Goal: Information Seeking & Learning: Learn about a topic

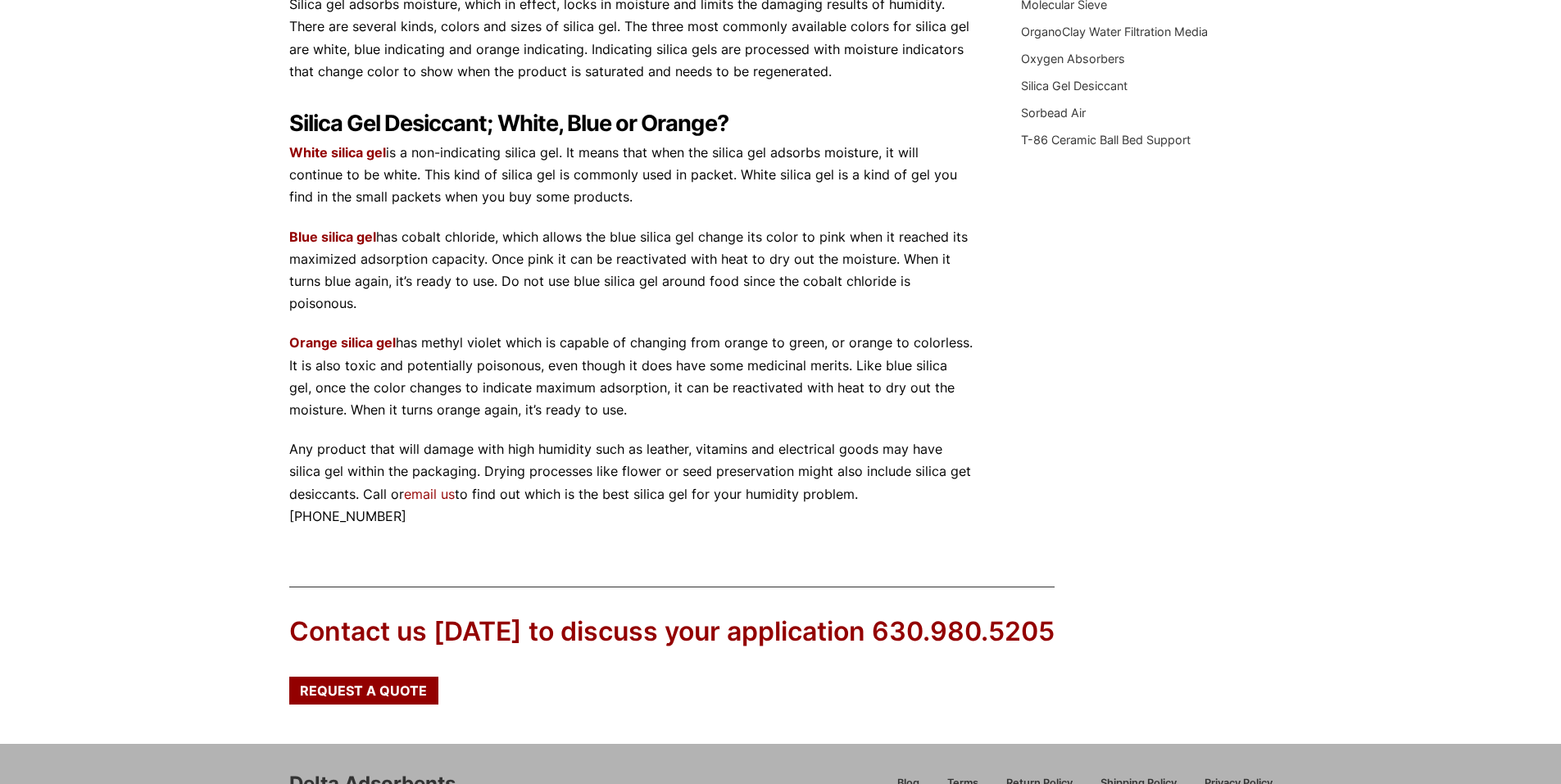
scroll to position [517, 0]
drag, startPoint x: 0, startPoint y: 0, endPoint x: 762, endPoint y: 245, distance: 800.4
click at [762, 245] on p "Blue silica gel has cobalt chloride, which allows the blue silica gel change it…" at bounding box center [631, 269] width 684 height 89
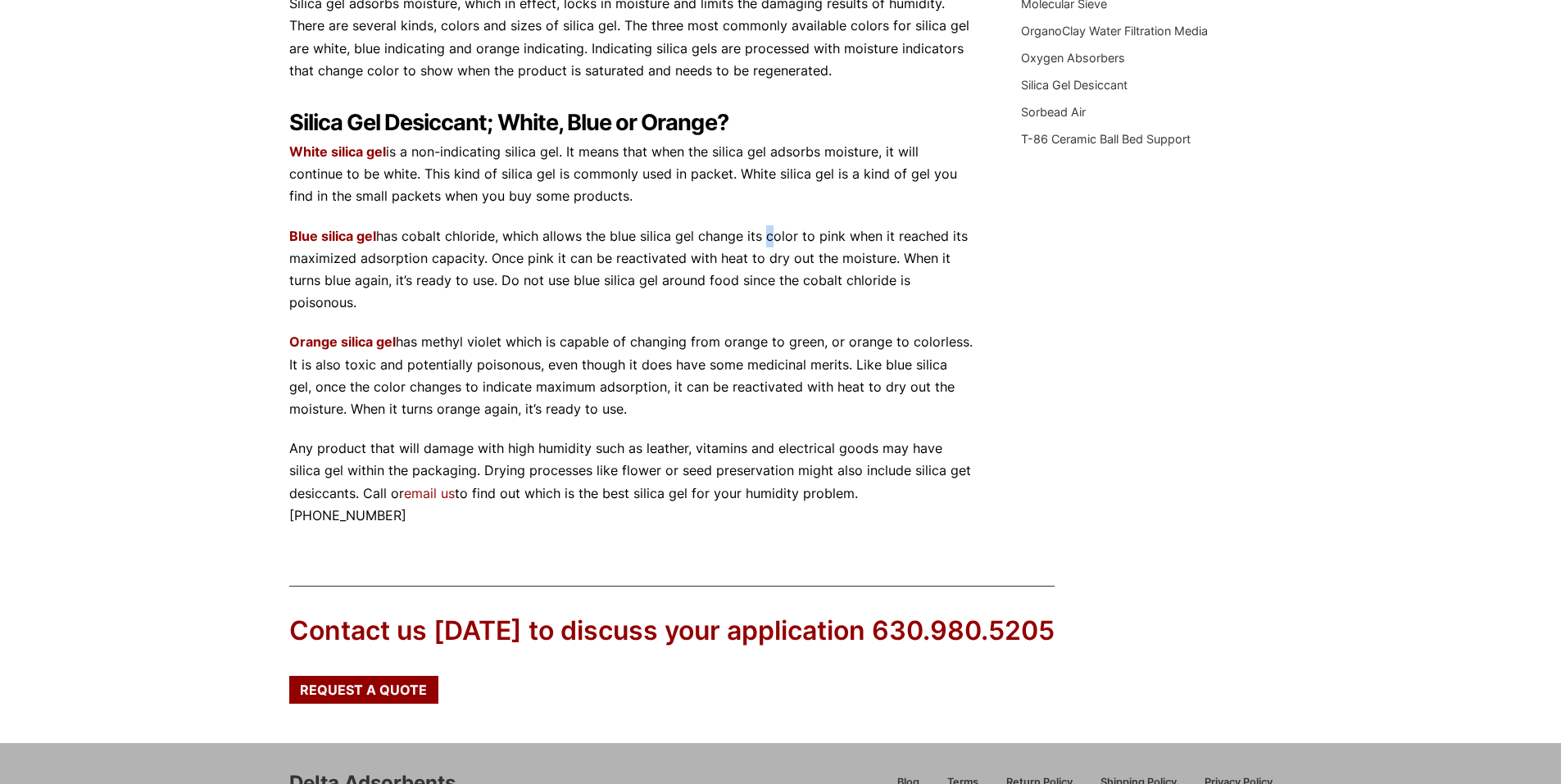
drag, startPoint x: 870, startPoint y: 325, endPoint x: 701, endPoint y: 212, distance: 203.3
click at [701, 212] on div "Silica Gel Desiccant Silica Gel is used in protecting goods against excess mois…" at bounding box center [631, 146] width 684 height 762
click at [701, 208] on p "White silica gel is a non-indicating silica gel. It means that when the silica …" at bounding box center [631, 174] width 684 height 67
drag, startPoint x: 701, startPoint y: 212, endPoint x: 820, endPoint y: 301, distance: 148.6
click at [820, 301] on div "Silica Gel Desiccant Silica Gel is used in protecting goods against excess mois…" at bounding box center [631, 146] width 684 height 762
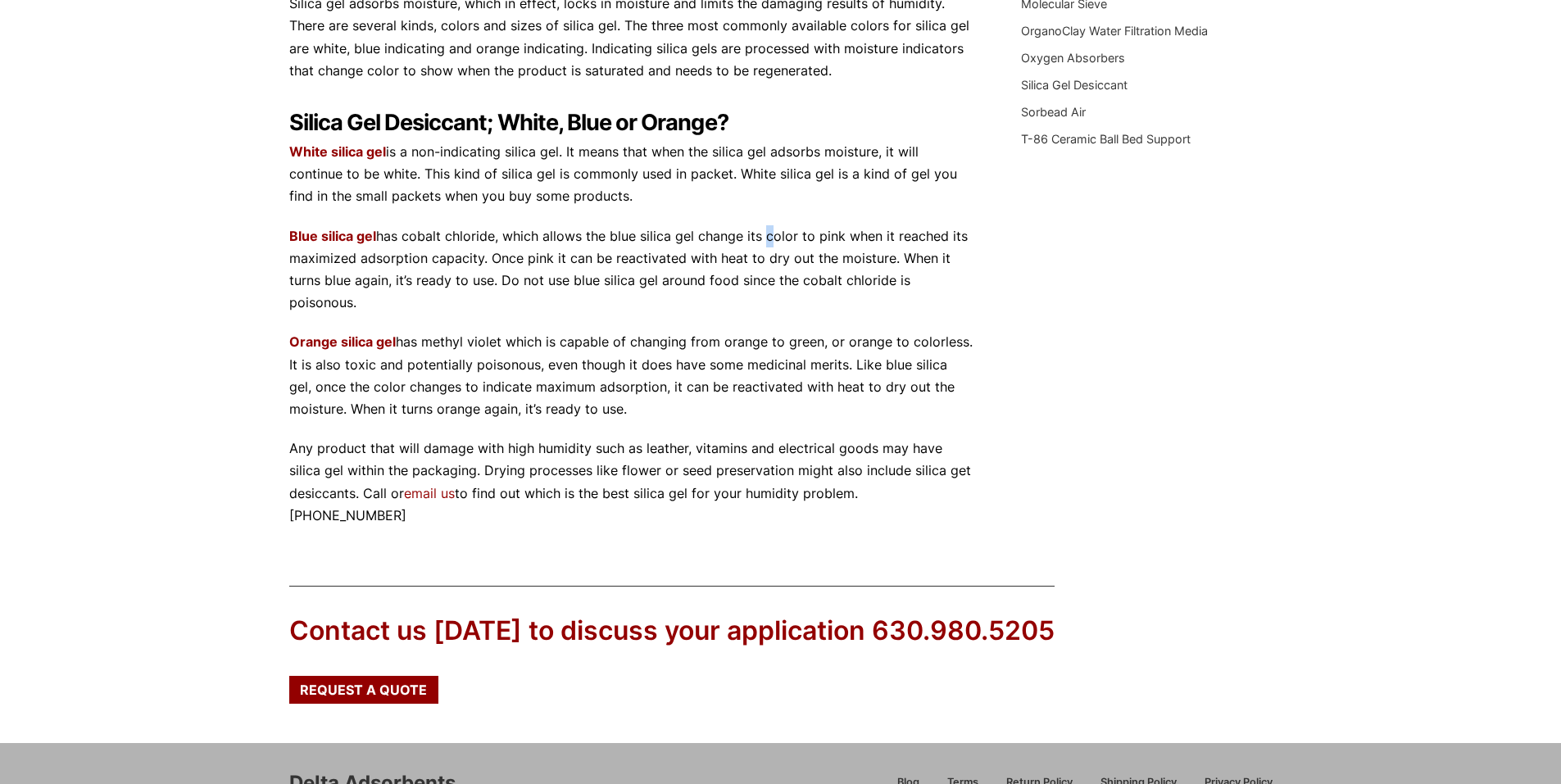
click at [820, 301] on p "Blue silica gel has cobalt chloride, which allows the blue silica gel change it…" at bounding box center [631, 269] width 684 height 89
drag, startPoint x: 820, startPoint y: 301, endPoint x: 628, endPoint y: 208, distance: 213.3
click at [628, 208] on div "Silica Gel Desiccant Silica Gel is used in protecting goods against excess mois…" at bounding box center [631, 146] width 684 height 762
click at [628, 208] on p "White silica gel is a non-indicating silica gel. It means that when the silica …" at bounding box center [631, 174] width 684 height 67
drag, startPoint x: 628, startPoint y: 208, endPoint x: 380, endPoint y: 172, distance: 250.6
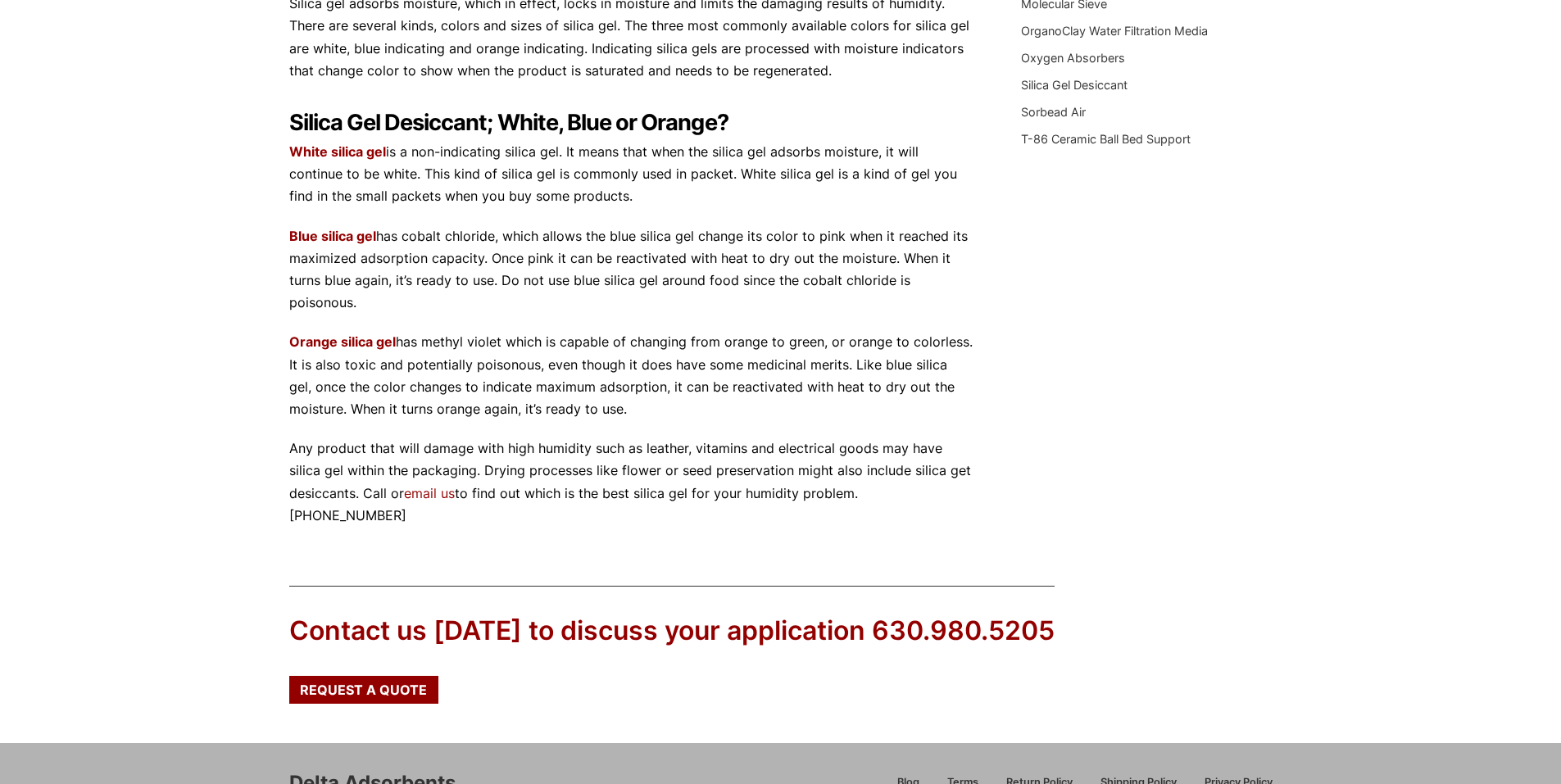
click at [380, 172] on p "White silica gel is a non-indicating silica gel. It means that when the silica …" at bounding box center [631, 174] width 684 height 67
click at [395, 175] on p "White silica gel is a non-indicating silica gel. It means that when the silica …" at bounding box center [631, 174] width 684 height 67
drag, startPoint x: 389, startPoint y: 174, endPoint x: 676, endPoint y: 206, distance: 288.8
click at [676, 206] on p "White silica gel is a non-indicating silica gel. It means that when the silica …" at bounding box center [631, 174] width 684 height 67
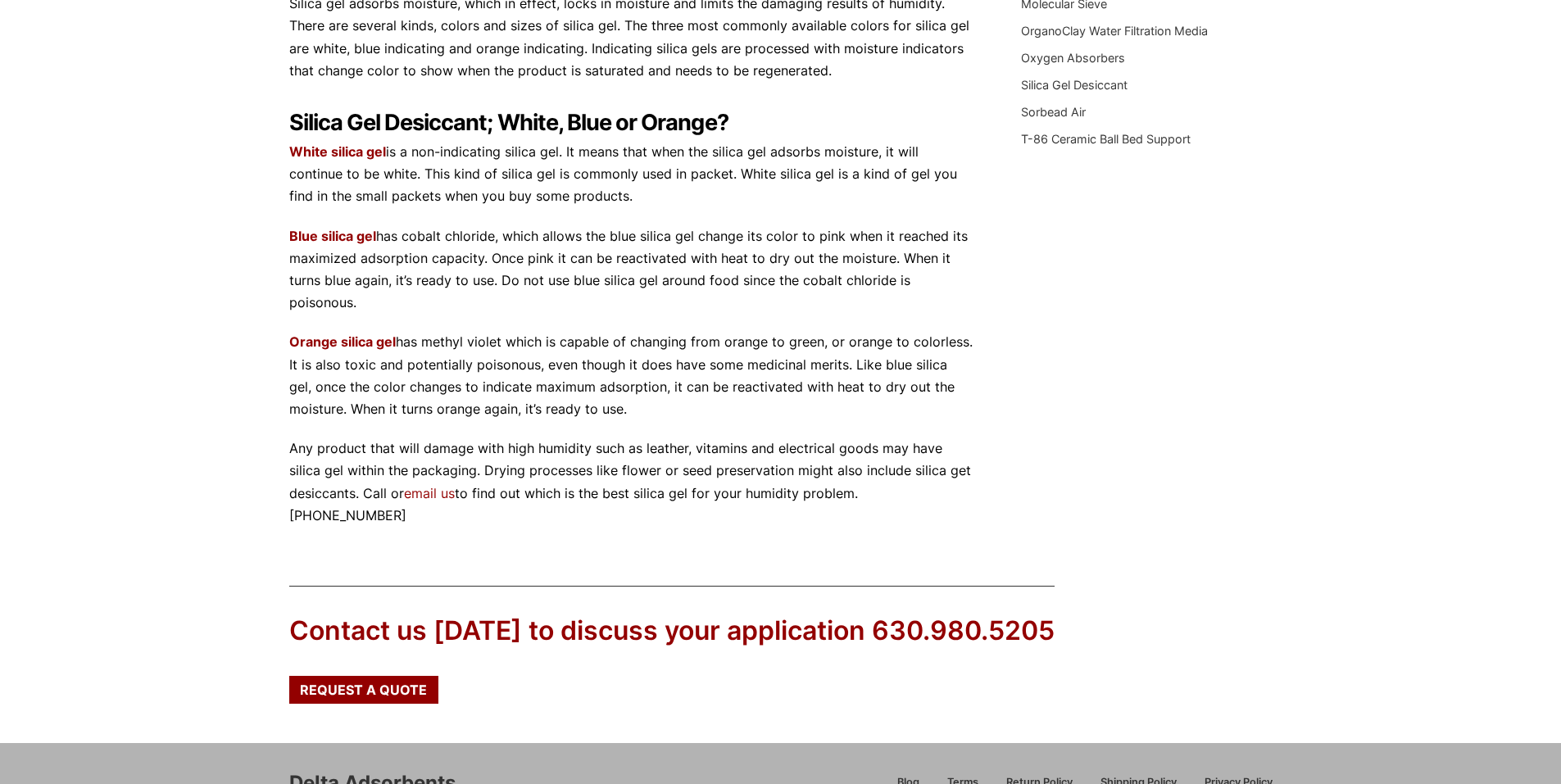
drag, startPoint x: 943, startPoint y: 112, endPoint x: 902, endPoint y: 232, distance: 126.8
click at [902, 232] on div "Silica Gel Desiccant Silica Gel is used in protecting goods against excess mois…" at bounding box center [631, 146] width 684 height 762
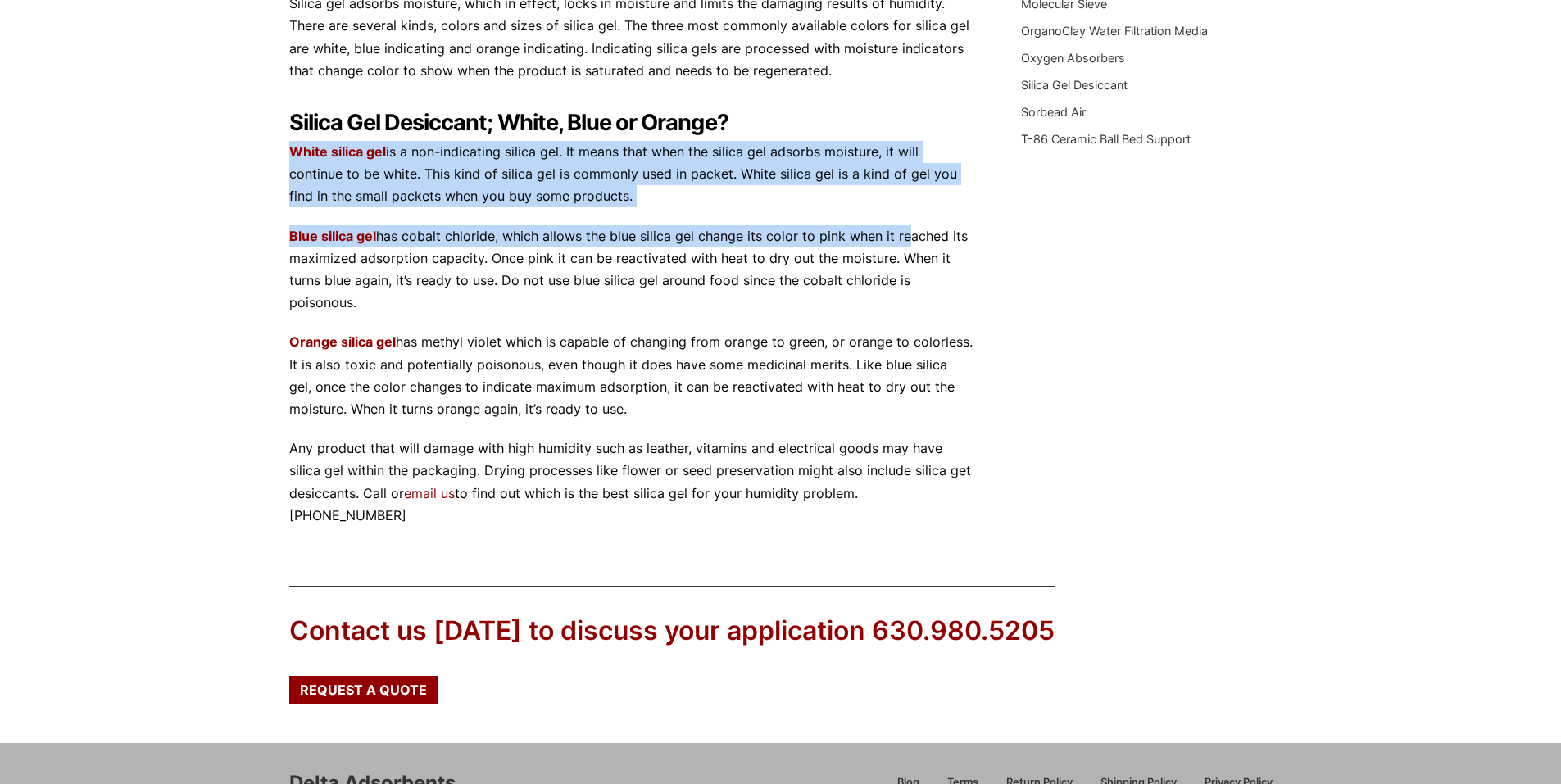
click at [902, 232] on div "Silica Gel Desiccant Silica Gel is used in protecting goods against excess mois…" at bounding box center [631, 146] width 684 height 762
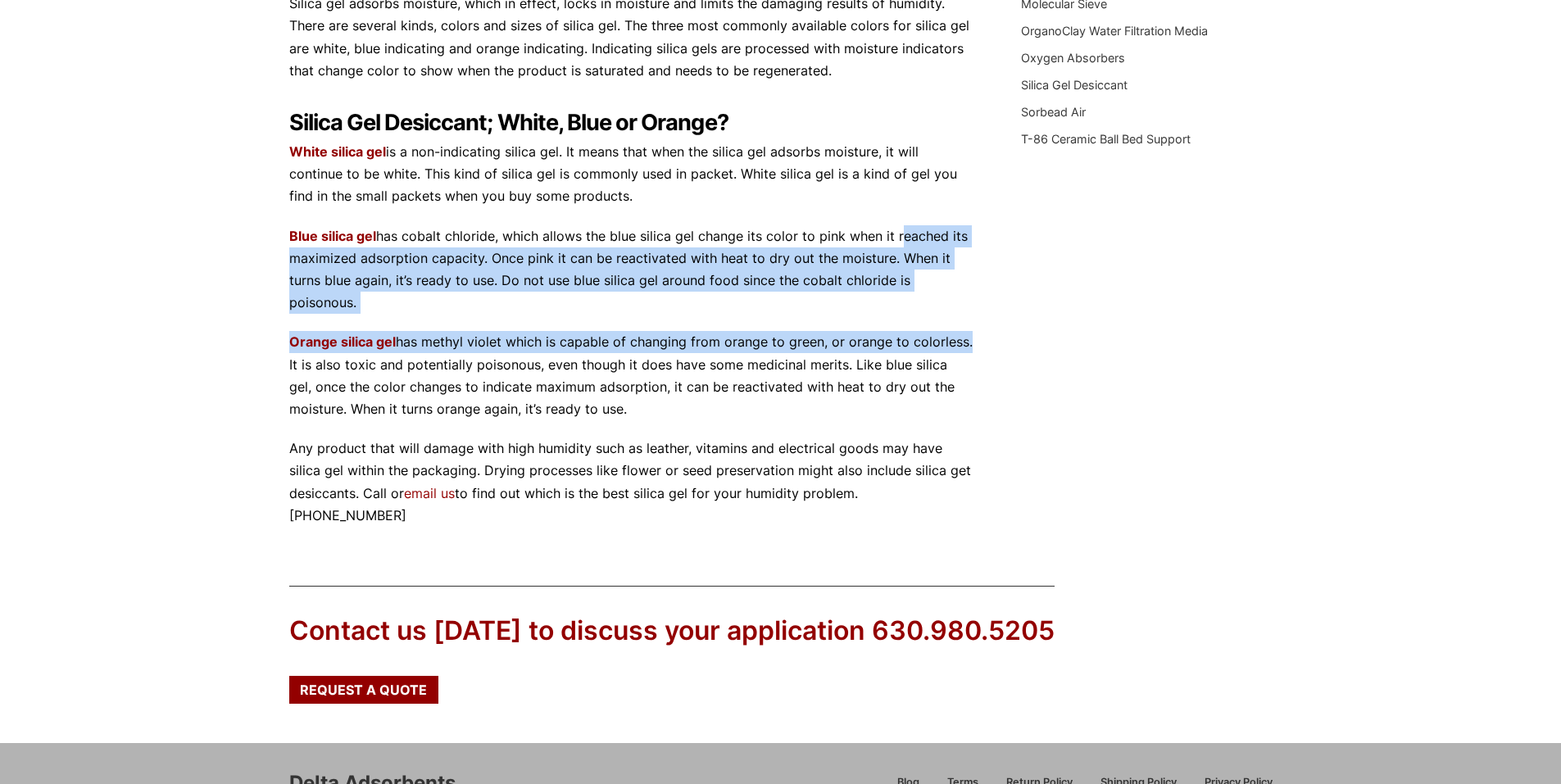
drag, startPoint x: 902, startPoint y: 232, endPoint x: 959, endPoint y: 336, distance: 118.6
click at [959, 336] on div "Silica Gel Desiccant Silica Gel is used in protecting goods against excess mois…" at bounding box center [631, 146] width 684 height 762
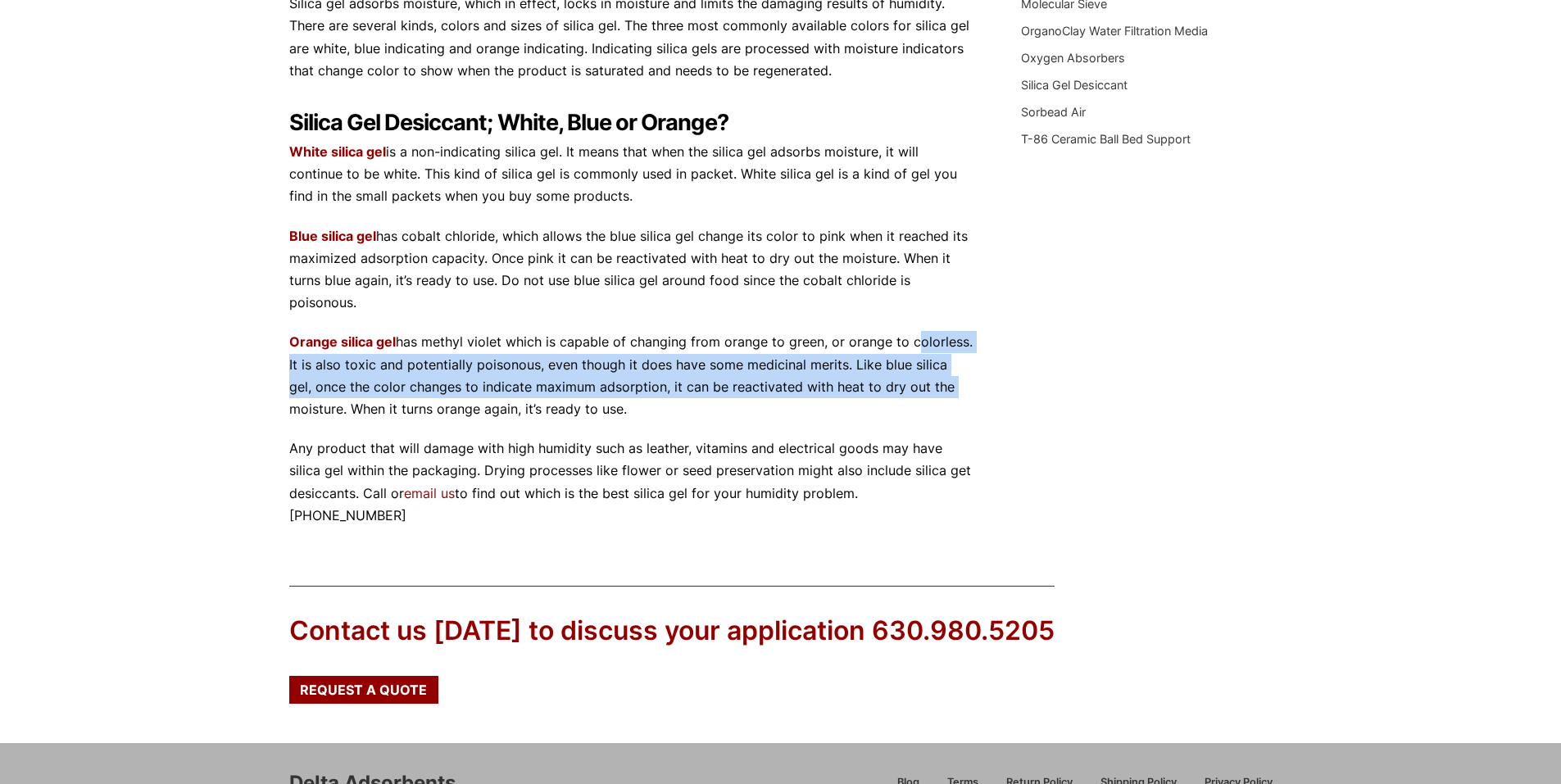
drag, startPoint x: 959, startPoint y: 336, endPoint x: 995, endPoint y: 405, distance: 77.8
click at [995, 405] on div "What is the difference between white, blue and orange silica gel? tkdigital [DA…" at bounding box center [781, 92] width 984 height 869
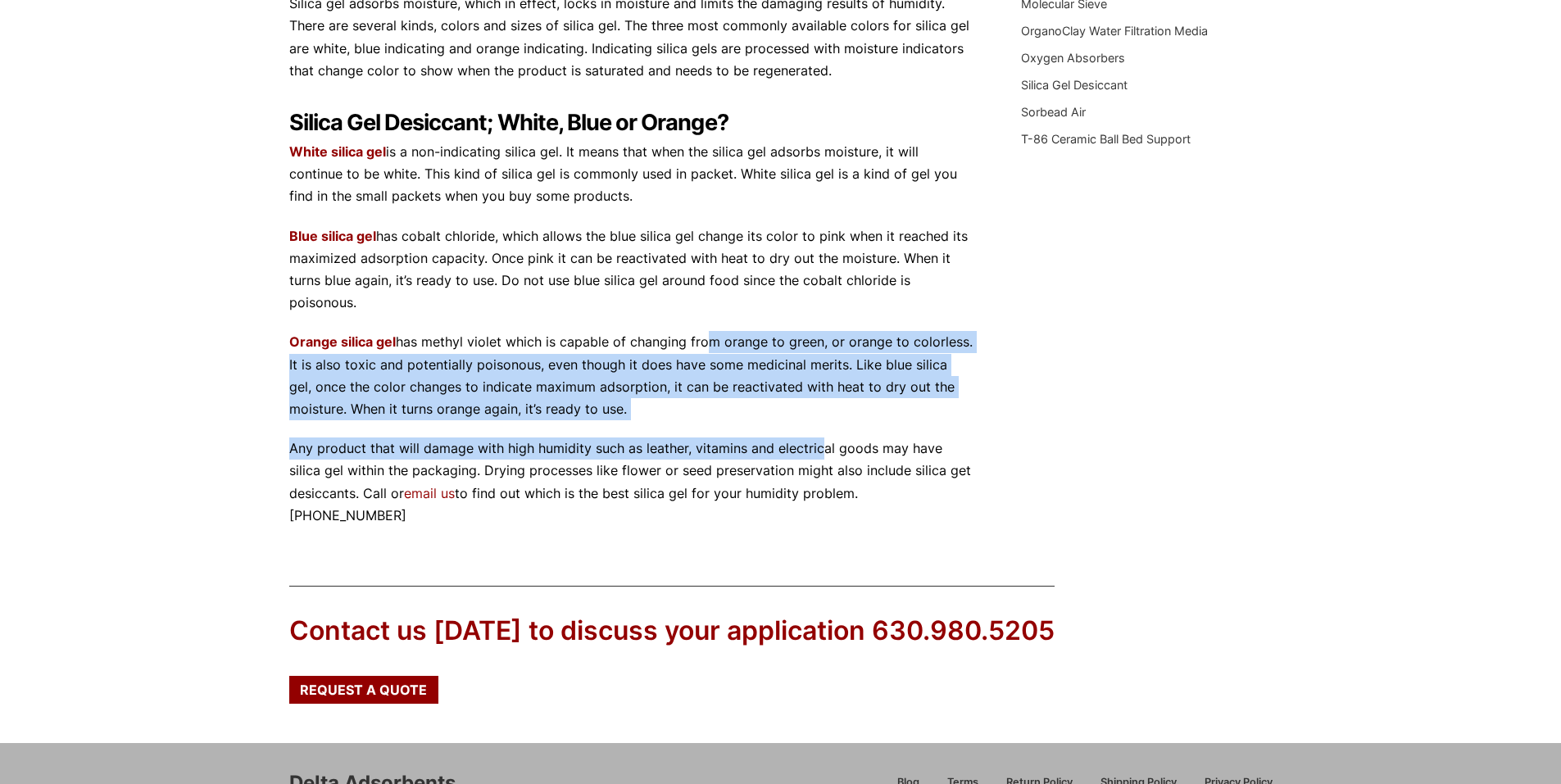
drag, startPoint x: 704, startPoint y: 367, endPoint x: 823, endPoint y: 449, distance: 144.5
click at [823, 449] on div "Silica Gel Desiccant Silica Gel is used in protecting goods against excess mois…" at bounding box center [631, 146] width 684 height 762
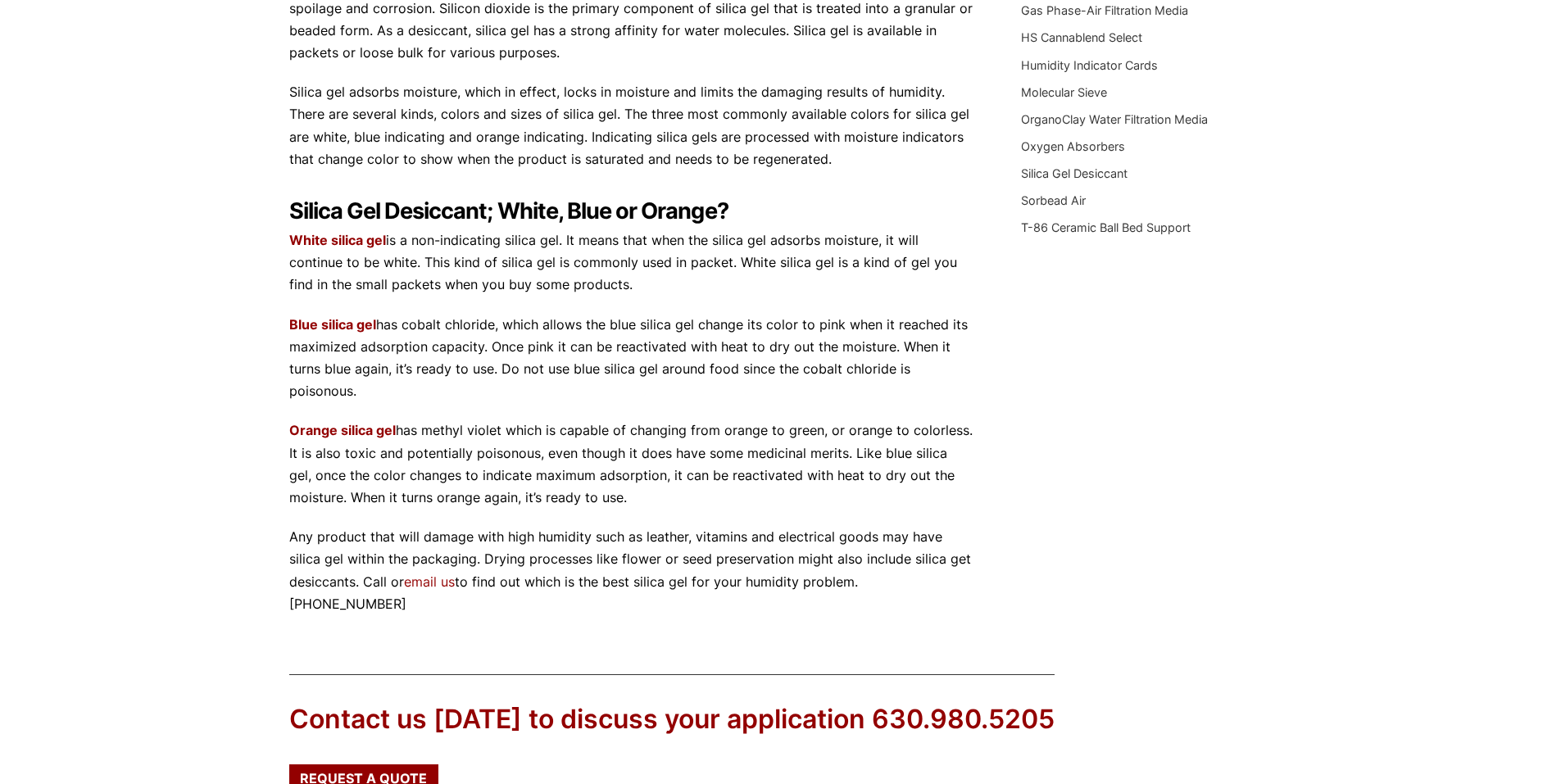
scroll to position [0, 0]
